Goal: Task Accomplishment & Management: Use online tool/utility

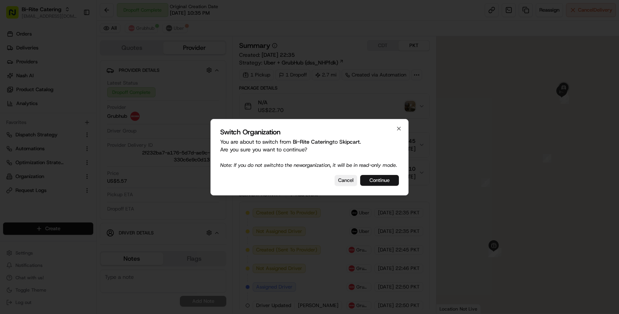
click at [377, 183] on button "Continue" at bounding box center [379, 180] width 39 height 11
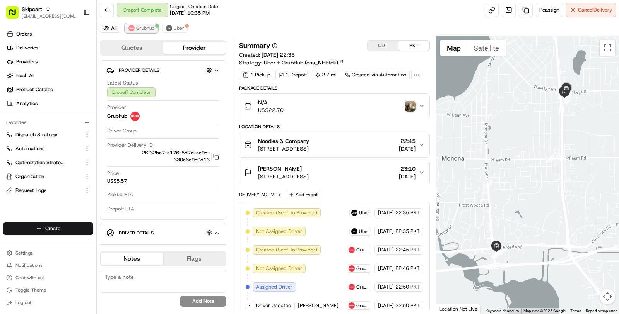
click at [147, 29] on span "Grubhub" at bounding box center [145, 28] width 18 height 6
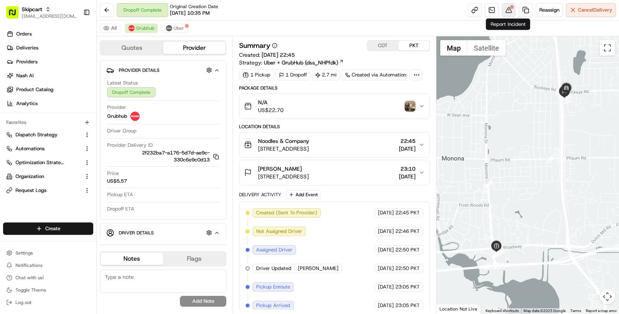
click at [504, 9] on button at bounding box center [509, 10] width 14 height 14
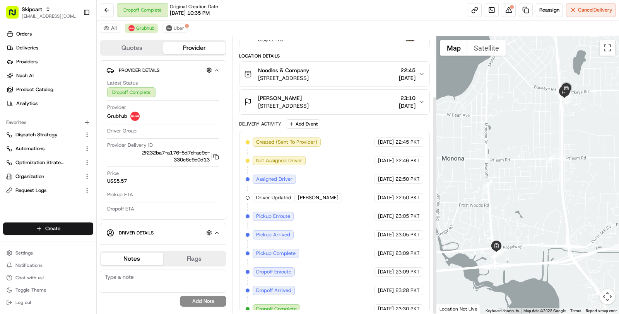
scroll to position [76, 0]
